Goal: Task Accomplishment & Management: Use online tool/utility

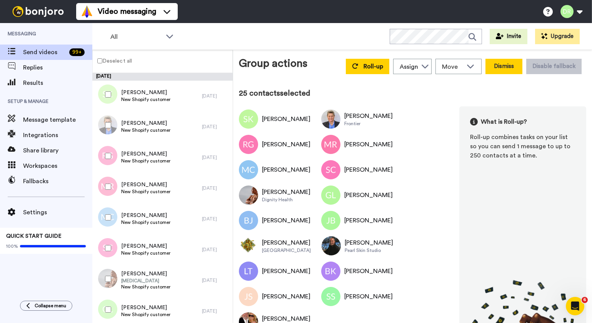
click at [508, 68] on button "Dismiss" at bounding box center [503, 66] width 37 height 15
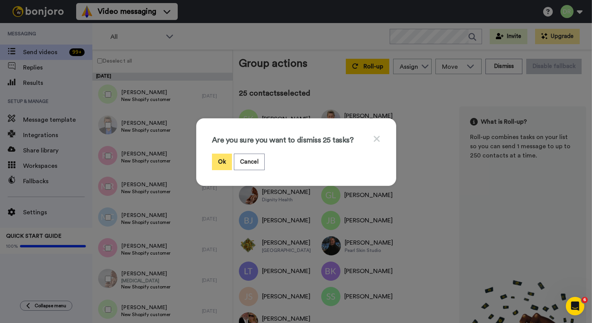
click at [223, 161] on button "Ok" at bounding box center [222, 162] width 20 height 17
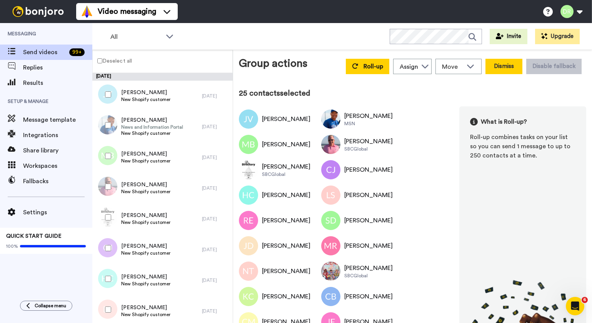
click at [510, 68] on button "Dismiss" at bounding box center [503, 66] width 37 height 15
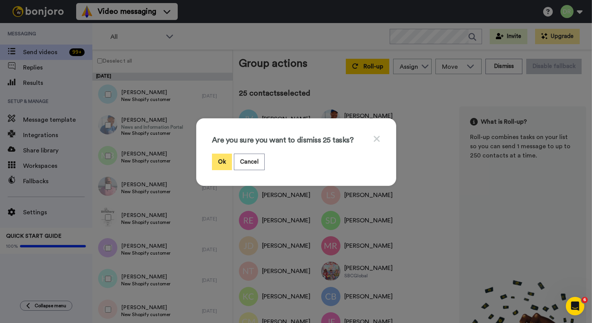
click at [223, 162] on button "Ok" at bounding box center [222, 162] width 20 height 17
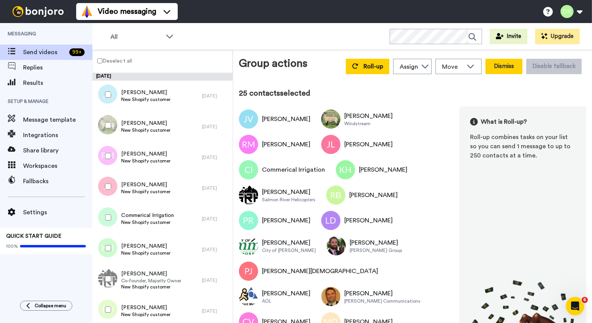
click at [497, 70] on button "Dismiss" at bounding box center [503, 66] width 37 height 15
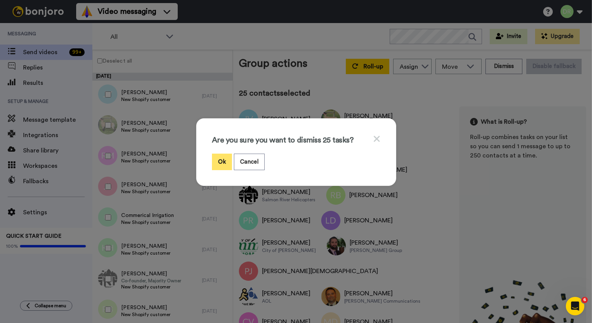
click at [222, 160] on button "Ok" at bounding box center [222, 162] width 20 height 17
